Goal: Task Accomplishment & Management: Manage account settings

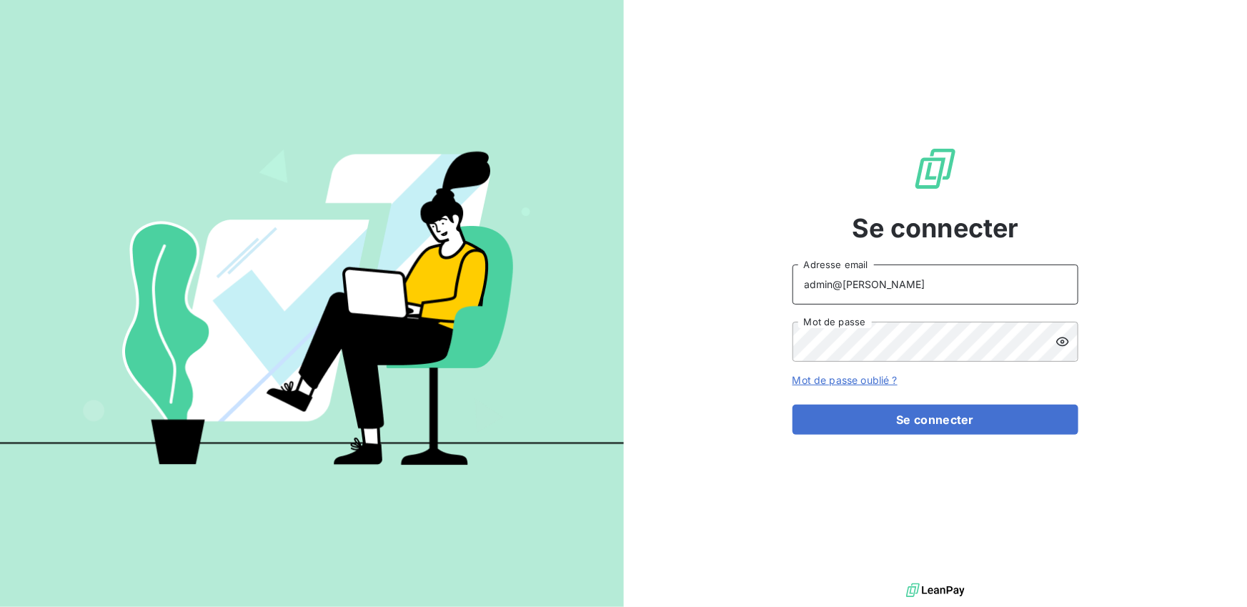
click at [875, 296] on input "admin@calvo" at bounding box center [936, 284] width 286 height 40
type input "admin@rcconceptoperationnel"
click at [793, 405] on button "Se connecter" at bounding box center [936, 420] width 286 height 30
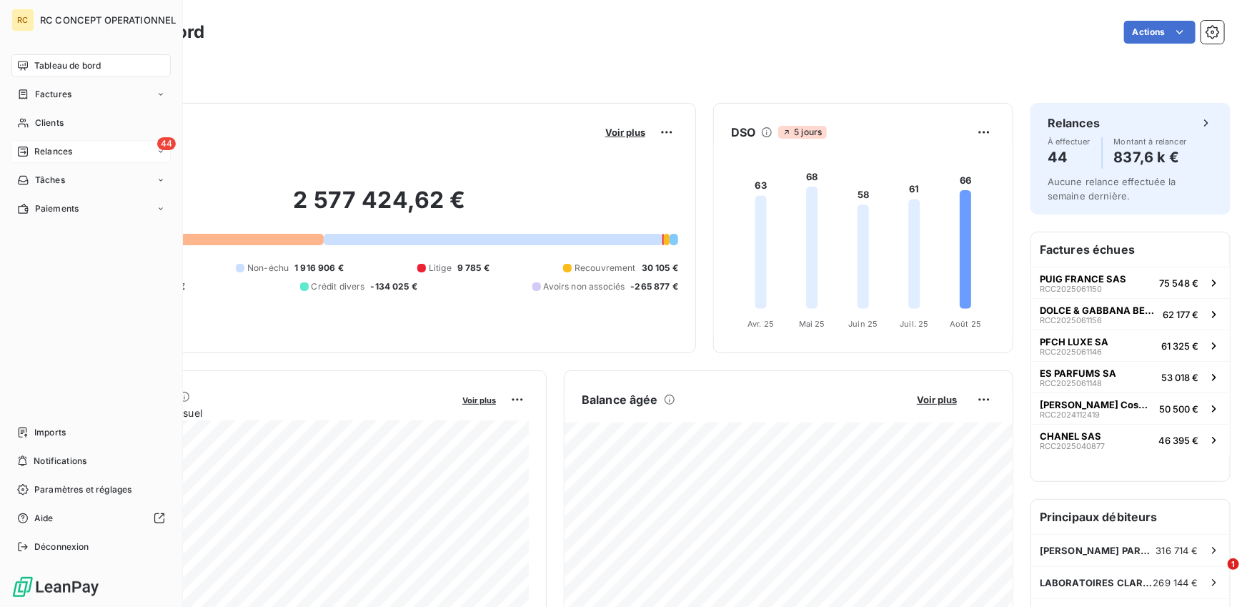
click at [29, 154] on div "Relances" at bounding box center [44, 151] width 55 height 13
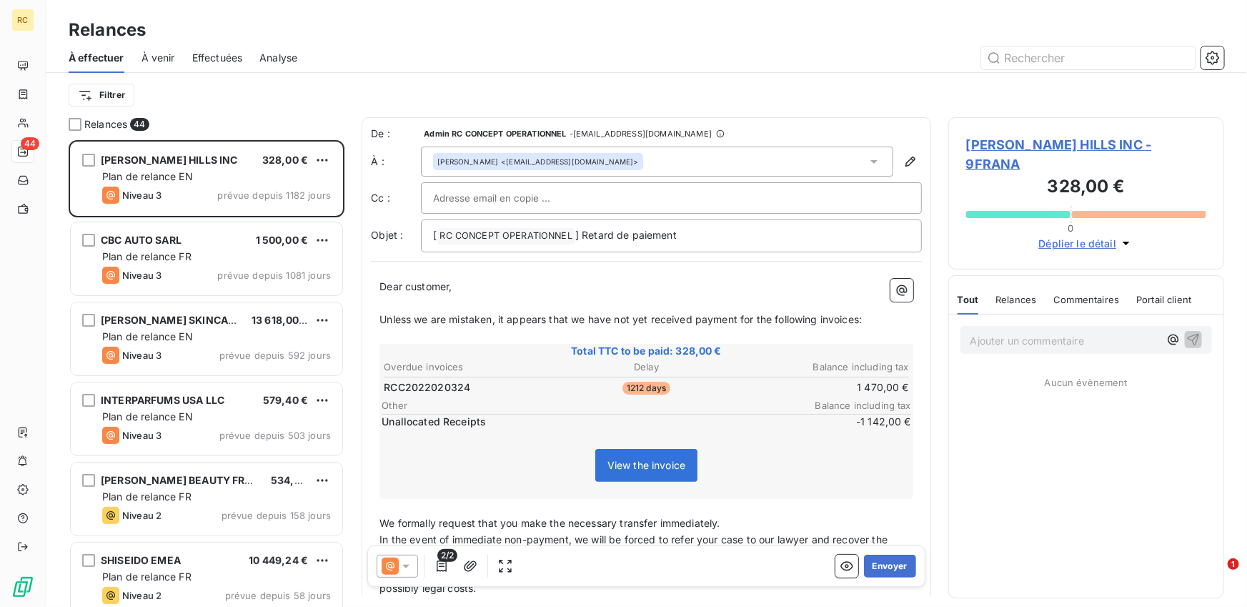
scroll to position [467, 276]
click at [227, 55] on span "Effectuées" at bounding box center [217, 58] width 51 height 14
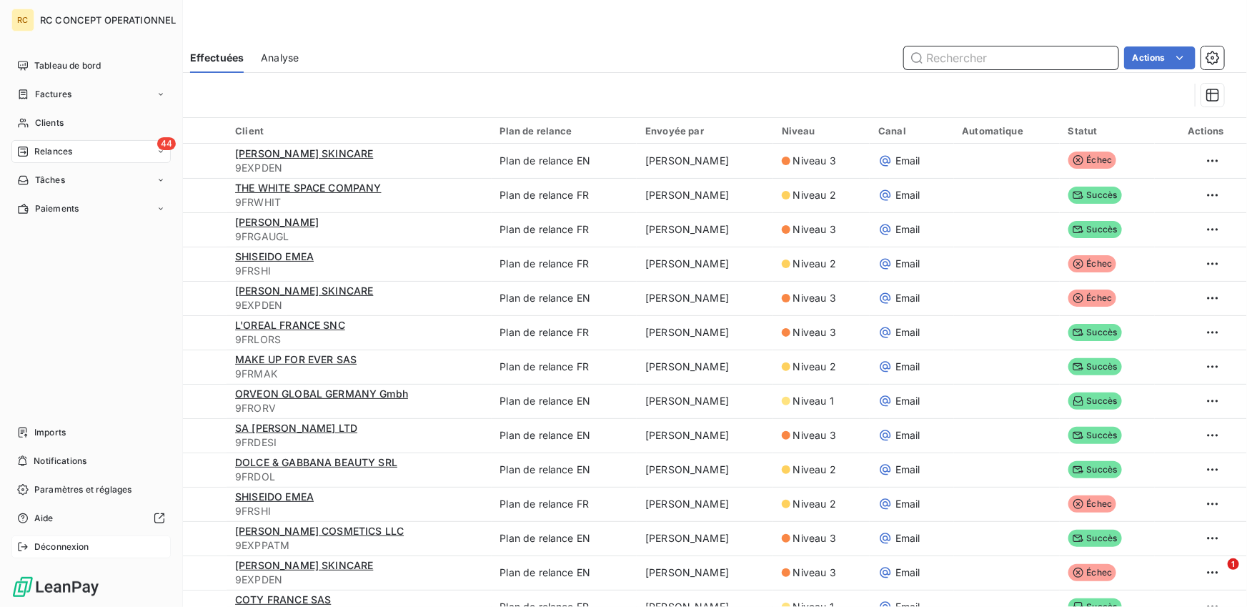
click at [14, 550] on div "Déconnexion" at bounding box center [90, 546] width 159 height 23
